Goal: Check status: Check status

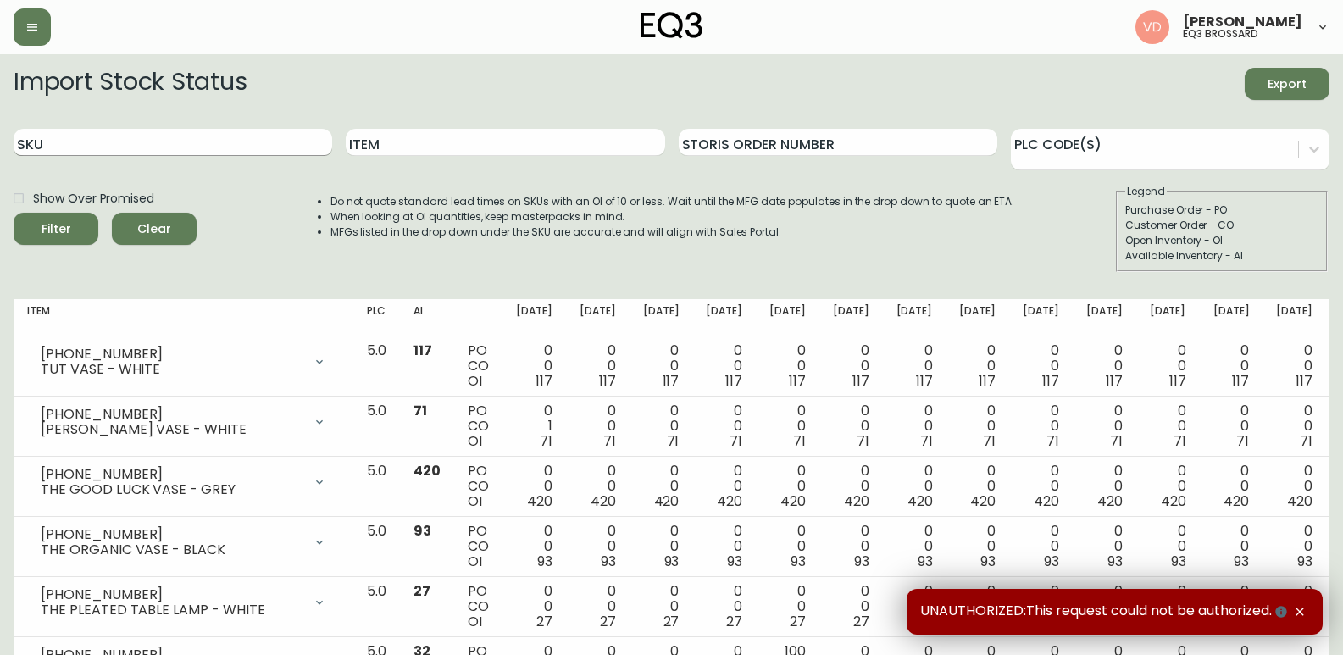
click at [191, 139] on input "SKU" at bounding box center [173, 142] width 319 height 27
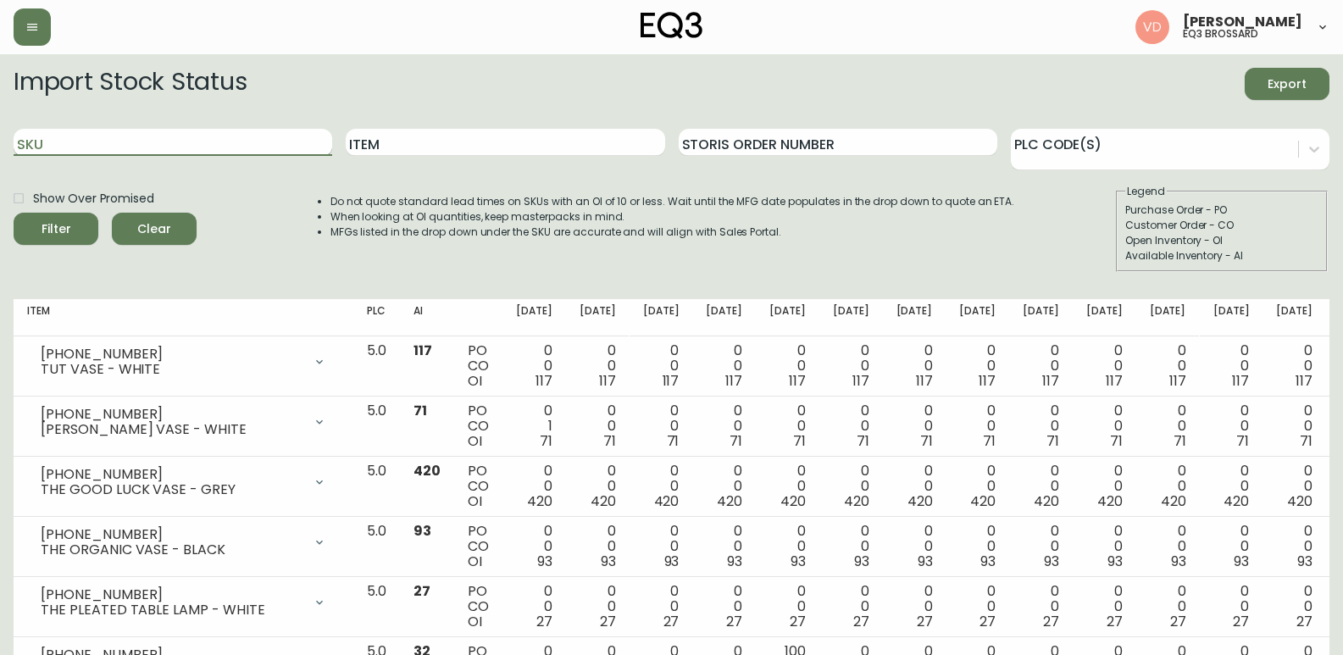
paste input "3190-791-0"
type input "3190-791-0"
click at [14, 213] on button "Filter" at bounding box center [56, 229] width 85 height 32
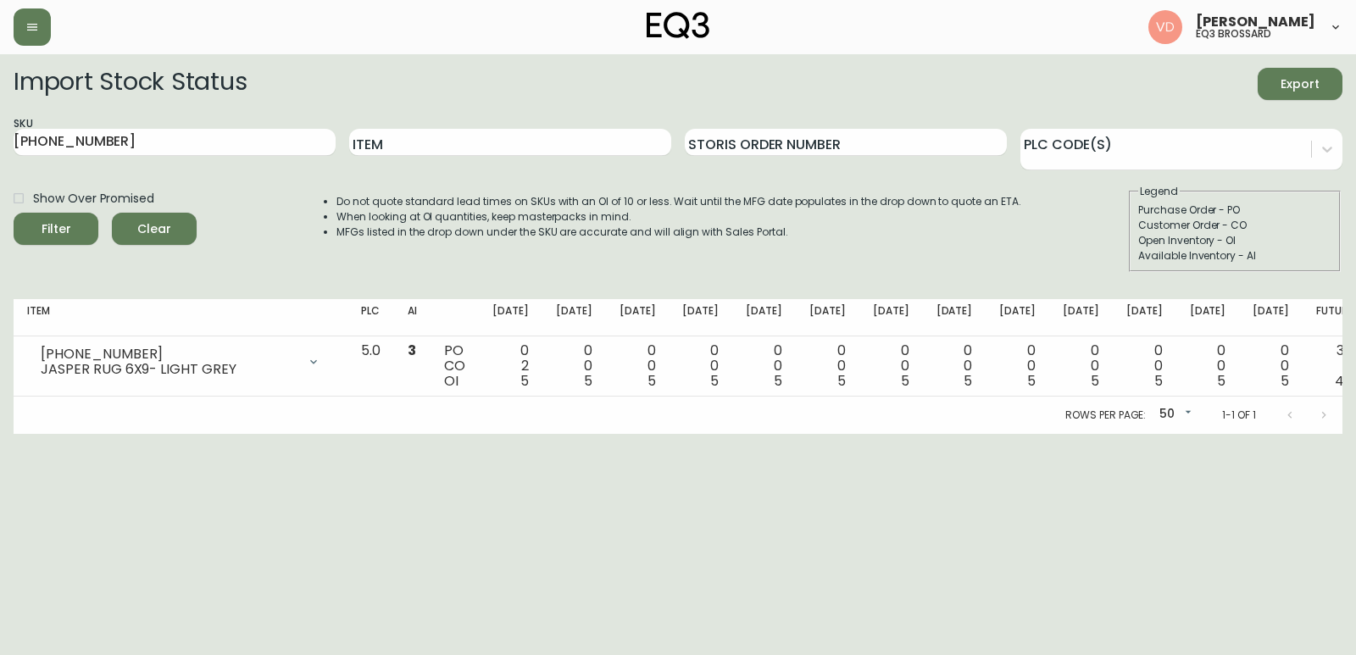
drag, startPoint x: 1036, startPoint y: 218, endPoint x: 995, endPoint y: 170, distance: 63.2
click at [1036, 218] on div "Show Over Promised Filter Clear Do not quote standard lead times on SKUs with a…" at bounding box center [678, 228] width 1329 height 88
